Goal: Find specific page/section: Find specific page/section

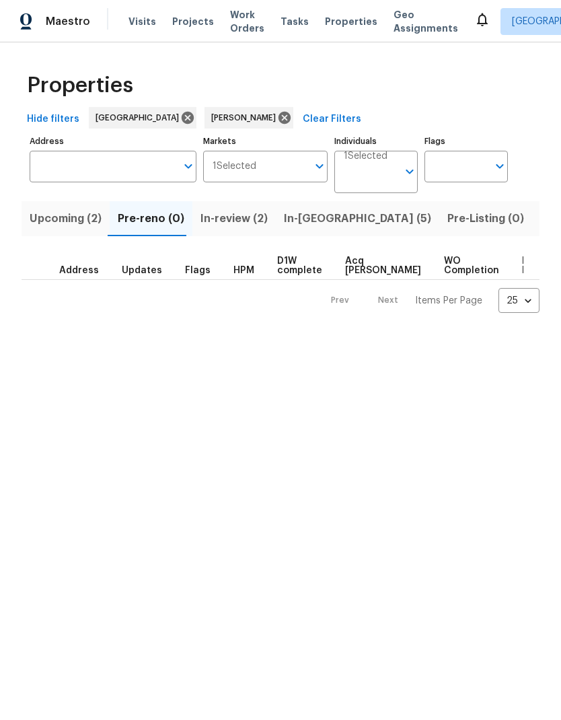
click at [316, 214] on span "In-[GEOGRAPHIC_DATA] (5)" at bounding box center [357, 218] width 147 height 19
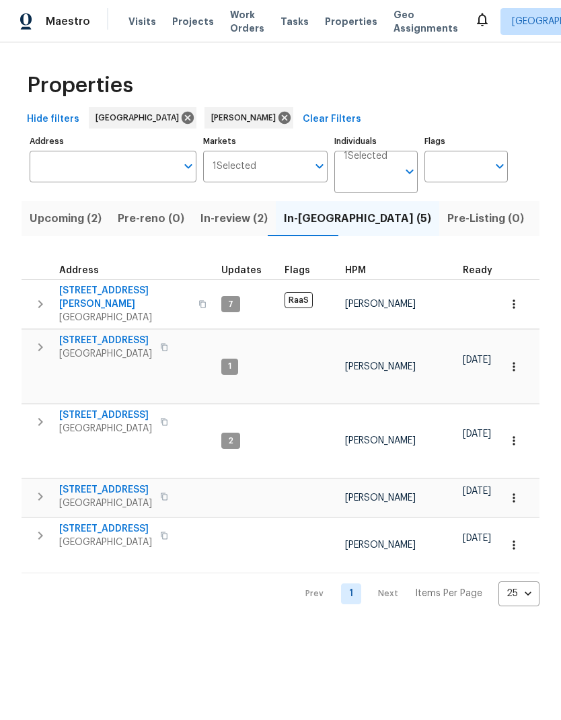
click at [112, 522] on span "[STREET_ADDRESS]" at bounding box center [105, 528] width 93 height 13
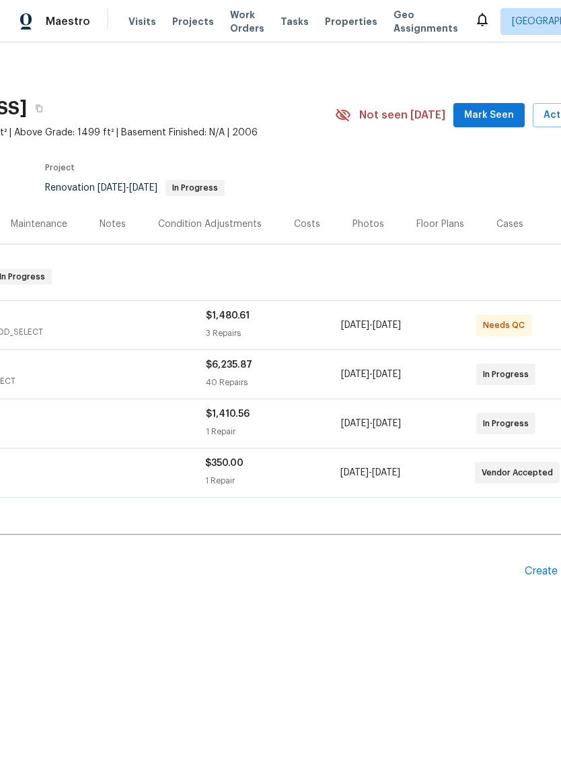
scroll to position [0, 159]
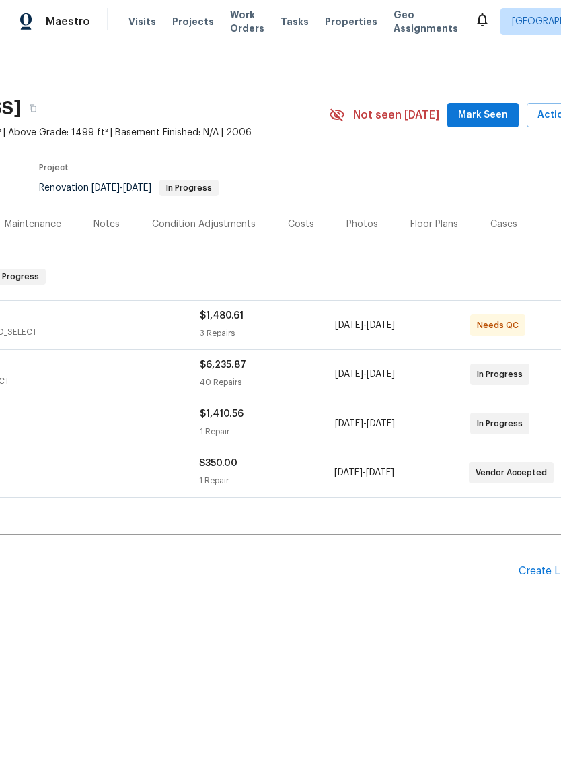
click at [431, 222] on div "Floor Plans" at bounding box center [435, 223] width 48 height 13
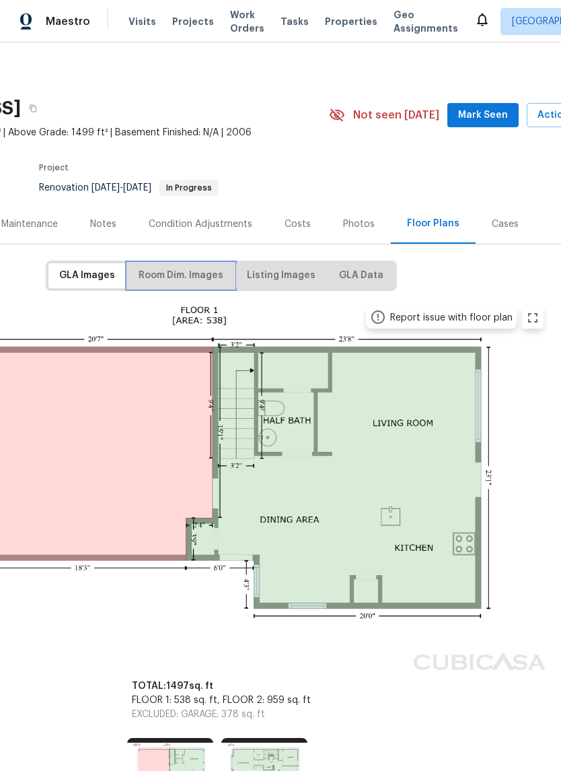
click at [191, 272] on span "Room Dim. Images" at bounding box center [181, 275] width 85 height 17
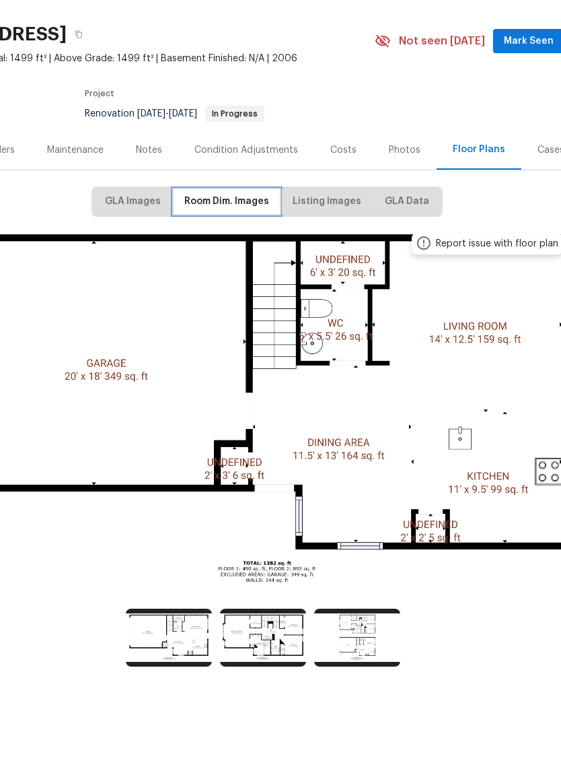
scroll to position [24, 112]
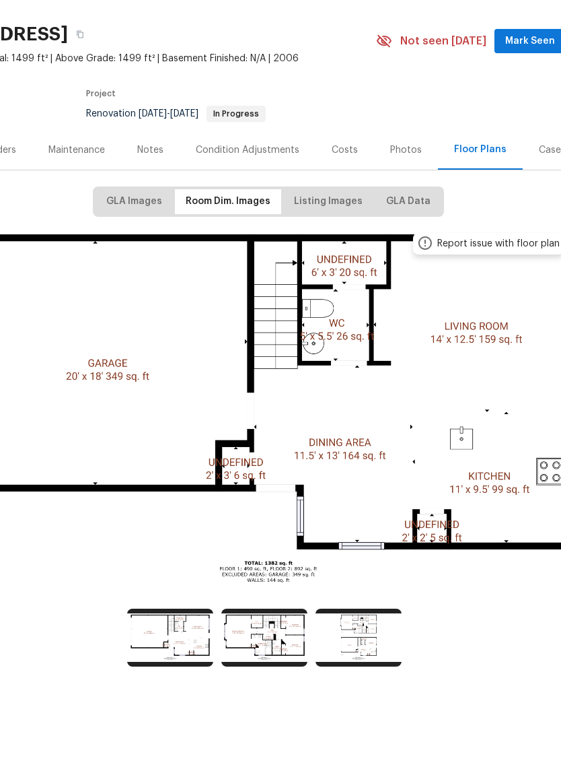
click at [397, 194] on div "Photos" at bounding box center [406, 200] width 32 height 13
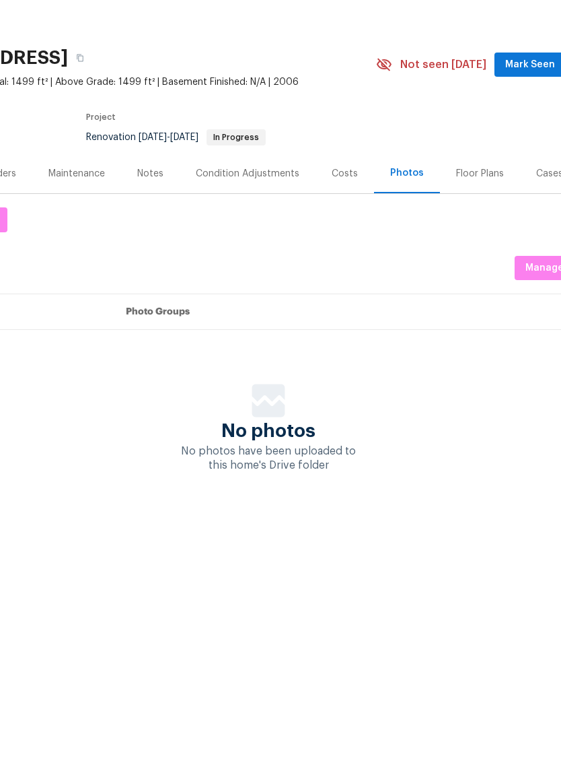
scroll to position [0, 112]
click at [479, 217] on div "Floor Plans" at bounding box center [480, 223] width 48 height 13
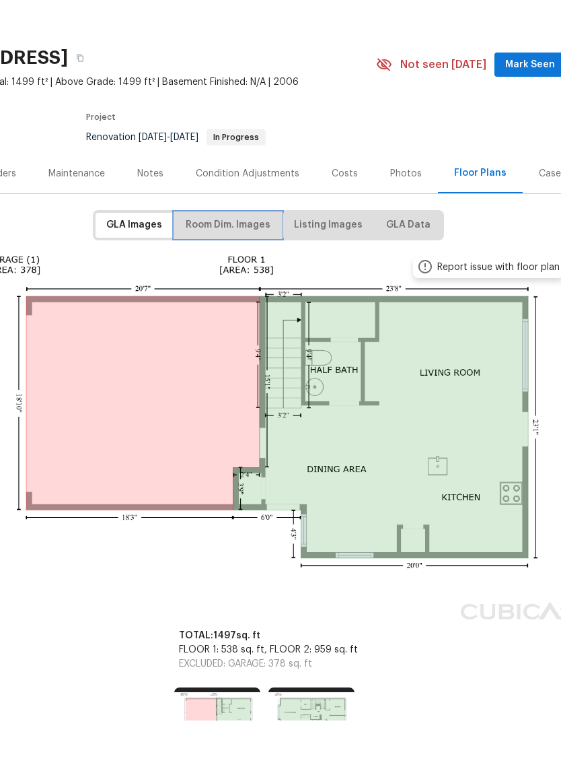
click at [246, 267] on span "Room Dim. Images" at bounding box center [228, 275] width 85 height 17
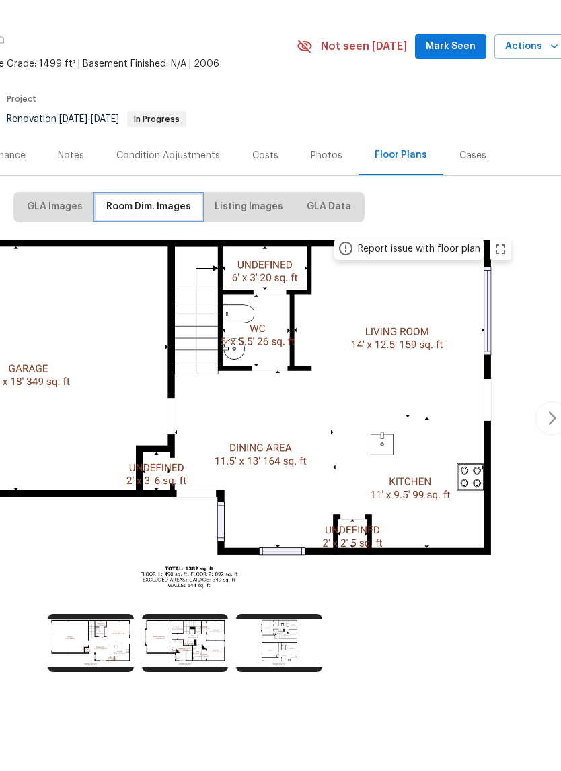
scroll to position [19, 191]
